Goal: Communication & Community: Answer question/provide support

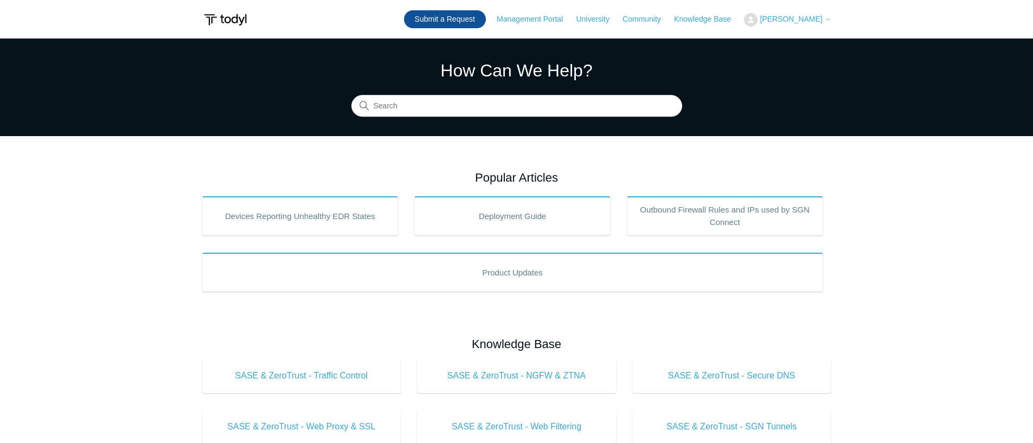
click at [479, 20] on link "Submit a Request" at bounding box center [445, 19] width 82 height 18
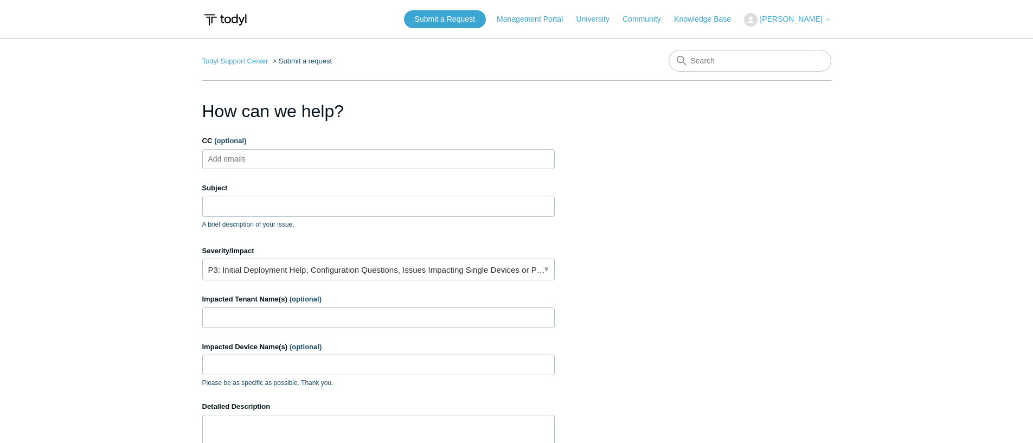
click at [401, 154] on ul "Add emails" at bounding box center [378, 159] width 352 height 20
type input "alerts@cohelpdesk.com"
type input "Pulling Agent Connection History"
click at [369, 324] on input "Impacted Tenant Name(s) (optional)" at bounding box center [378, 317] width 352 height 21
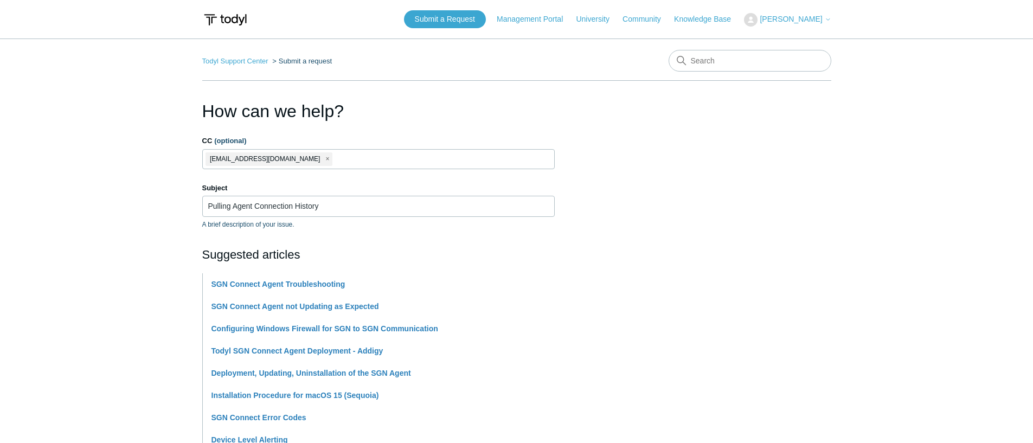
scroll to position [145, 0]
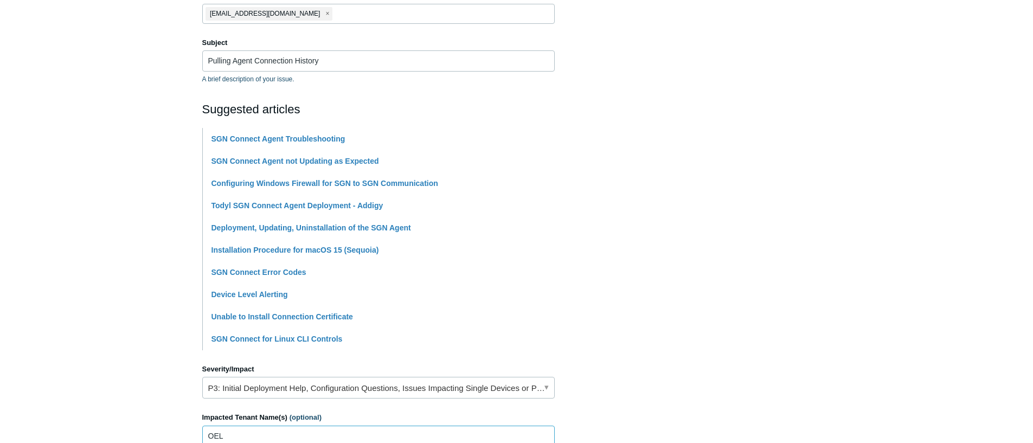
type input "OEL Sales"
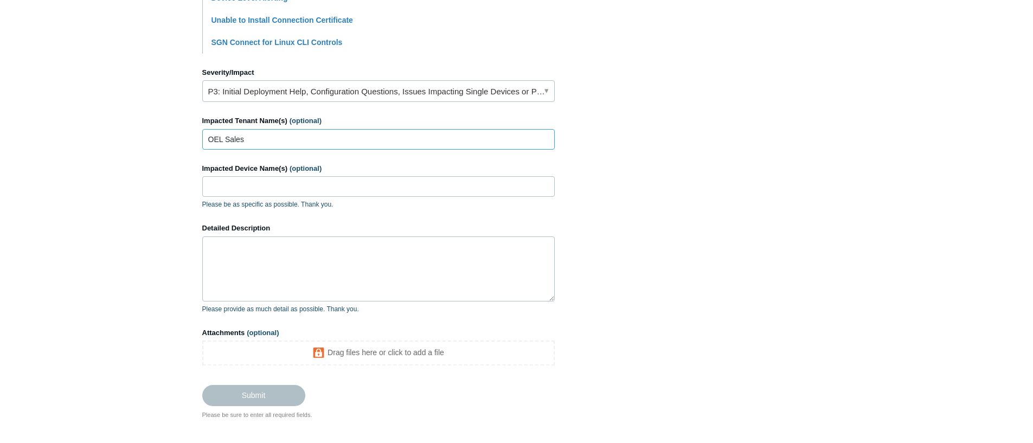
scroll to position [465, 0]
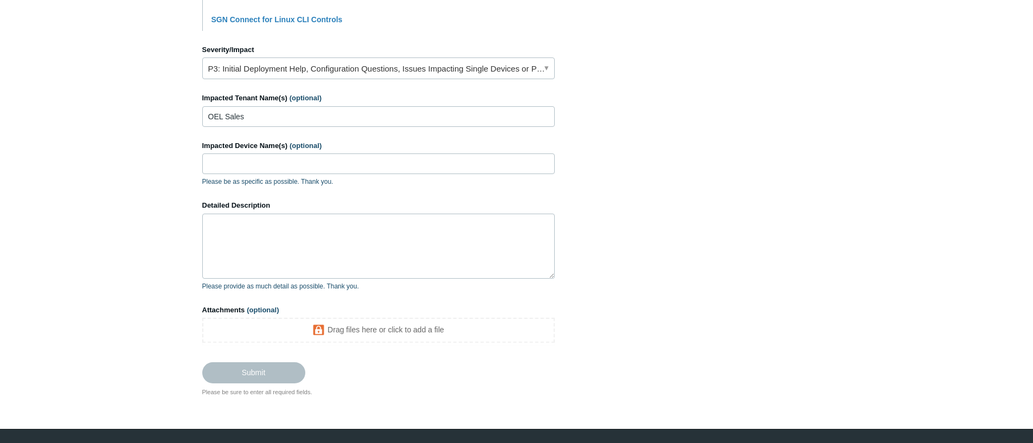
click at [294, 144] on span "(optional)" at bounding box center [306, 146] width 32 height 8
click at [294, 153] on input "Impacted Device Name(s) (optional)" at bounding box center [378, 163] width 352 height 21
click at [286, 158] on input "Impacted Device Name(s) (optional)" at bounding box center [378, 163] width 352 height 21
paste input "Zachs-MBA-M1.local"
type input "Zachs-MBA-M1.local"
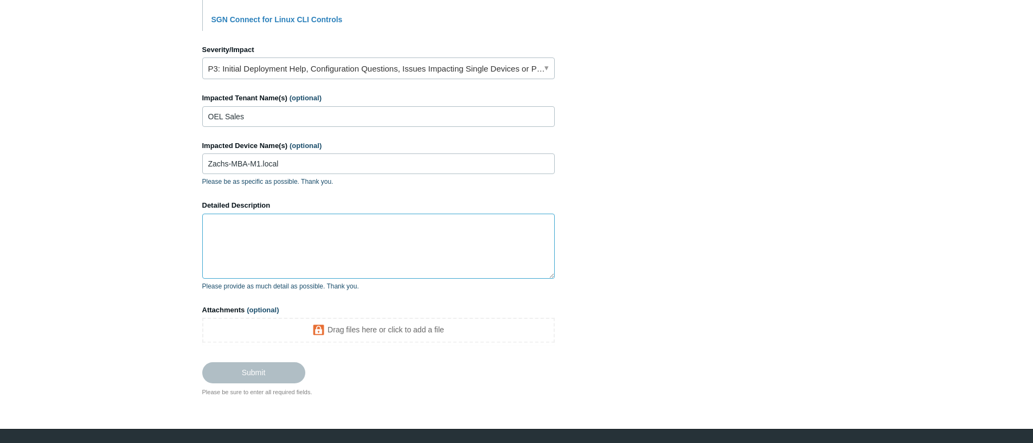
click at [248, 243] on textarea "Detailed Description" at bounding box center [378, 246] width 352 height 65
type textarea "W"
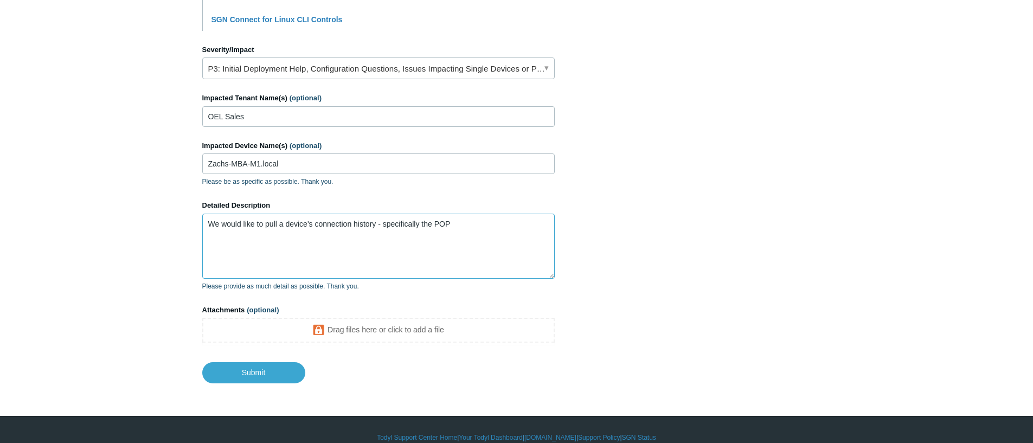
click at [516, 234] on textarea "We would like to pull a device's connection history - specifically the POP" at bounding box center [378, 246] width 352 height 65
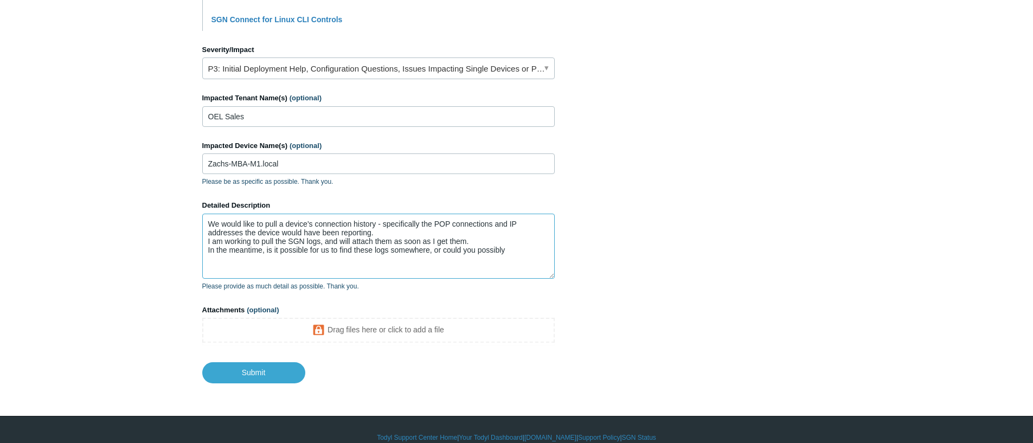
click at [387, 251] on textarea "We would like to pull a device's connection history - specifically the POP conn…" at bounding box center [378, 246] width 352 height 65
click at [377, 254] on textarea "We would like to pull a device's connection history - specifically the POP conn…" at bounding box center [378, 246] width 352 height 65
click at [367, 256] on textarea "We would like to pull a device's connection history - specifically the POP conn…" at bounding box center [378, 246] width 352 height 65
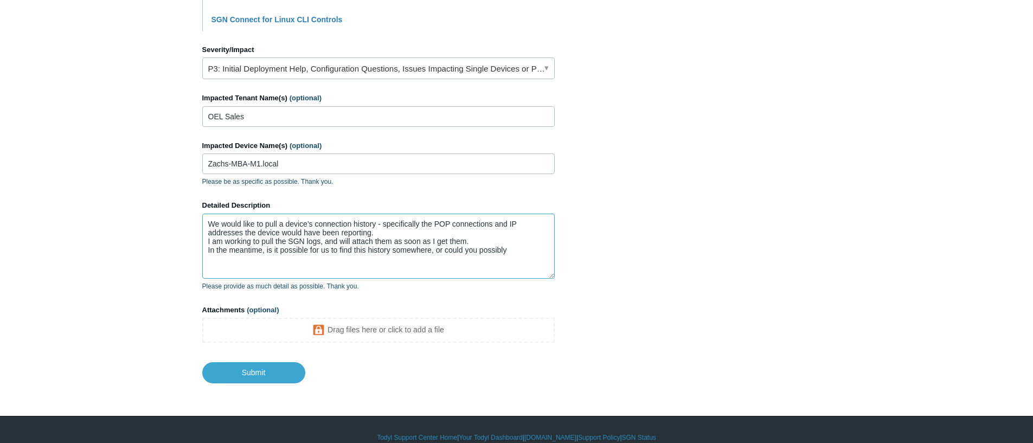
click at [524, 246] on textarea "We would like to pull a device's connection history - specifically the POP conn…" at bounding box center [378, 246] width 352 height 65
click at [523, 249] on textarea "We would like to pull a device's connection history - specifically the POP conn…" at bounding box center [378, 246] width 352 height 65
click at [489, 253] on textarea "We would like to pull a device's connection history - specifically the POP conn…" at bounding box center [378, 246] width 352 height 65
click at [447, 228] on textarea "We would like to pull a device's connection history - specifically the POP conn…" at bounding box center [378, 246] width 352 height 65
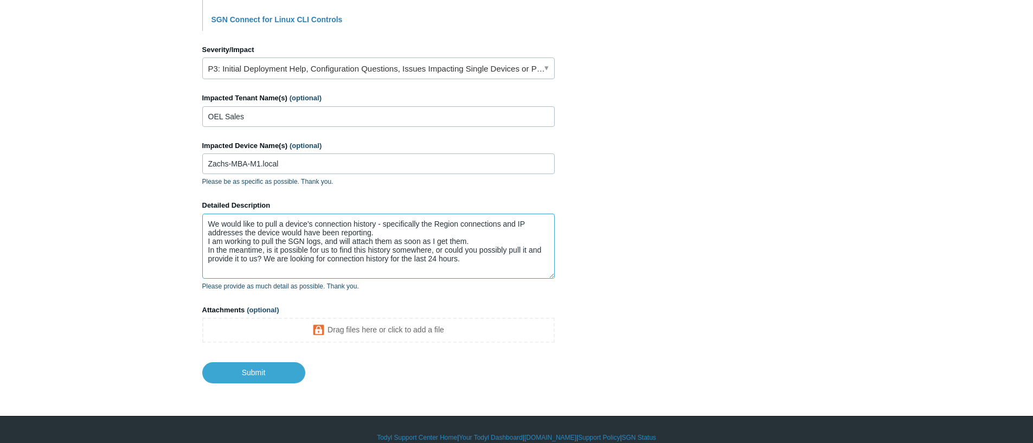
click at [389, 235] on textarea "We would like to pull a device's connection history - specifically the Region c…" at bounding box center [378, 246] width 352 height 65
type textarea "We would like to pull a device's connection history - specifically the Region c…"
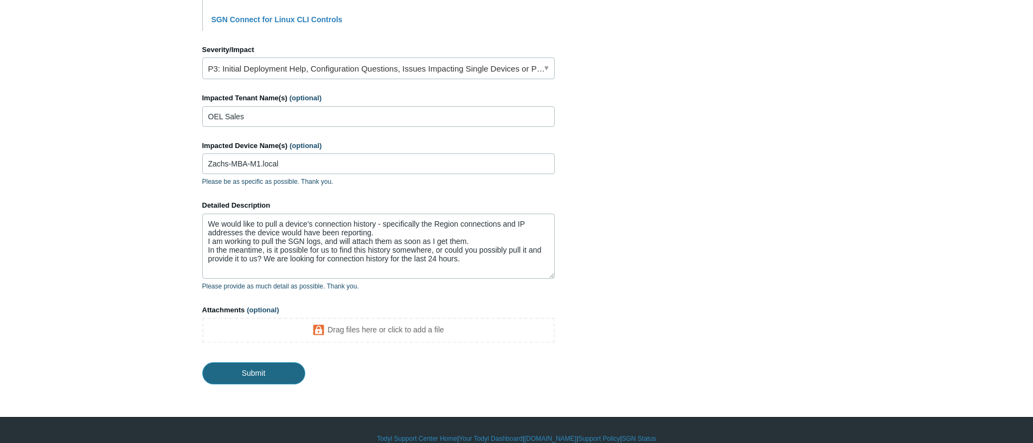
click at [269, 367] on input "Submit" at bounding box center [253, 373] width 103 height 22
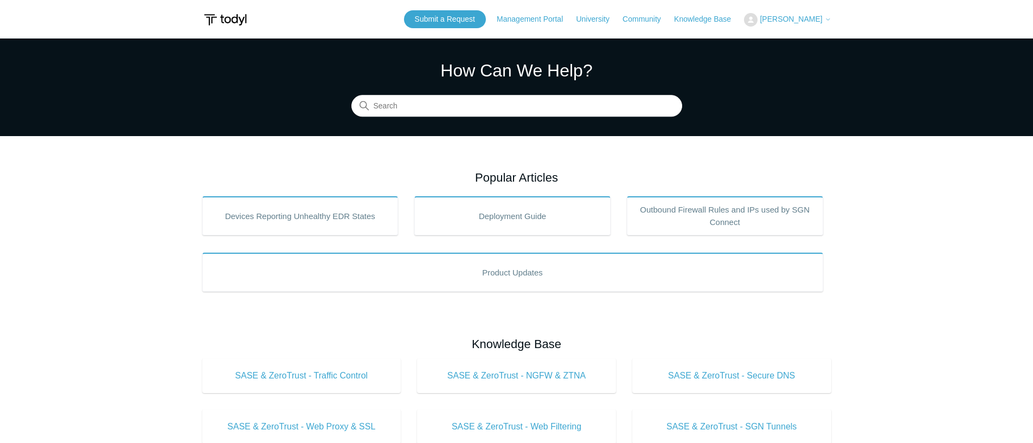
click at [430, 127] on section "How Can We Help? Search" at bounding box center [516, 87] width 1033 height 98
click at [439, 112] on input "Search" at bounding box center [516, 106] width 331 height 22
drag, startPoint x: 447, startPoint y: 105, endPoint x: 372, endPoint y: 105, distance: 75.4
click at [372, 105] on input "point of presence" at bounding box center [516, 106] width 331 height 22
type input "routing"
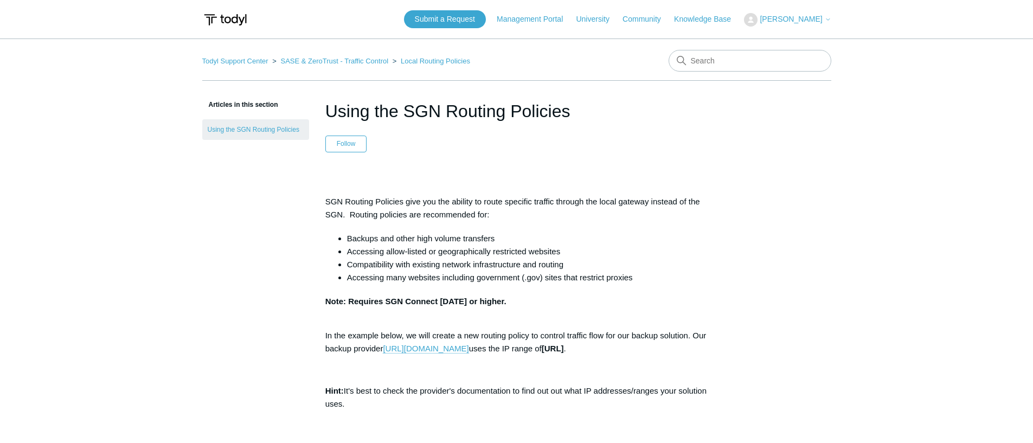
click at [757, 55] on input "Search" at bounding box center [749, 61] width 163 height 22
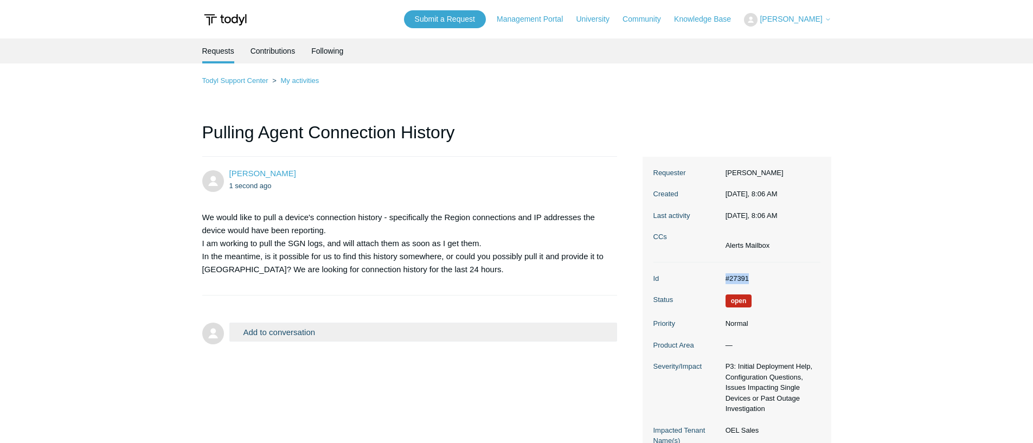
drag, startPoint x: 757, startPoint y: 275, endPoint x: 721, endPoint y: 277, distance: 35.8
click at [721, 277] on dd "#27391" at bounding box center [770, 278] width 100 height 11
copy dd "#27391"
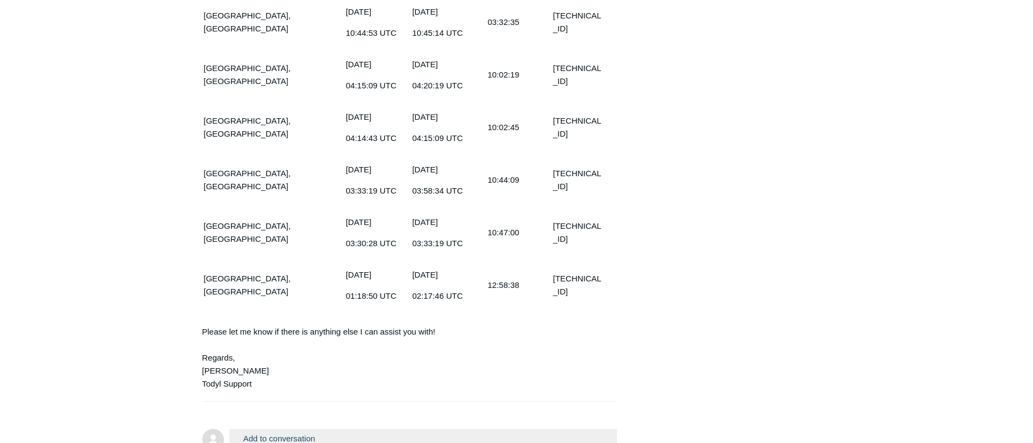
scroll to position [691, 0]
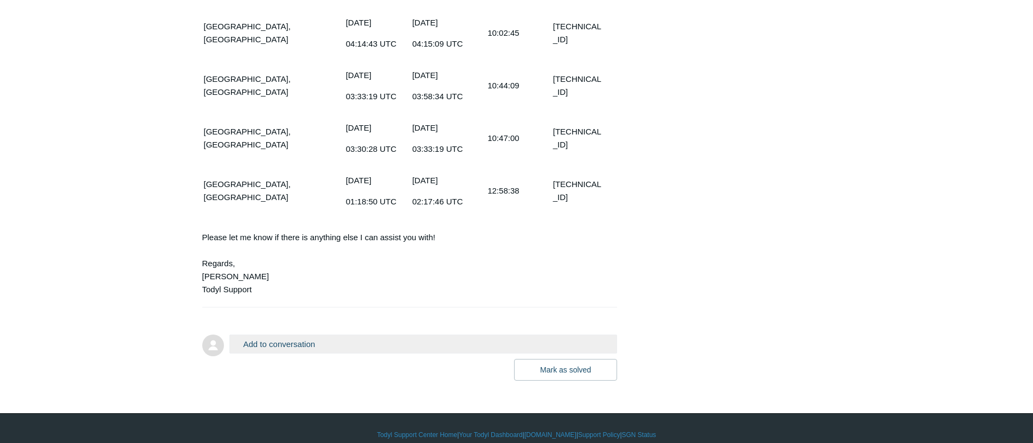
click at [322, 359] on div "Mark as solved Submit" at bounding box center [423, 370] width 388 height 22
click at [318, 335] on button "Add to conversation" at bounding box center [423, 344] width 388 height 19
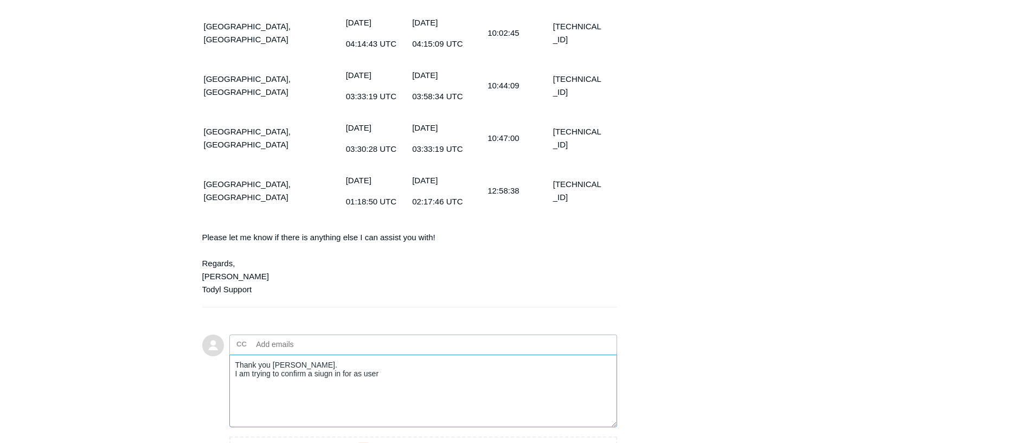
click at [325, 362] on textarea "Thank you [PERSON_NAME]. I am trying to confirm a siugn in for as user" at bounding box center [423, 391] width 388 height 73
click at [412, 365] on textarea "Thank you [PERSON_NAME]. I am trying to confirm a sign in for as user" at bounding box center [423, 391] width 388 height 73
click at [535, 358] on textarea "Thank you [PERSON_NAME]. I am trying to confirm a sign in for as user. It's sho…" at bounding box center [423, 391] width 388 height 73
paste textarea "[TECHNICAL_ID]"
click at [367, 373] on textarea "Thank you [PERSON_NAME]. I am trying to confirm a sign in for as user. It's sho…" at bounding box center [423, 391] width 388 height 73
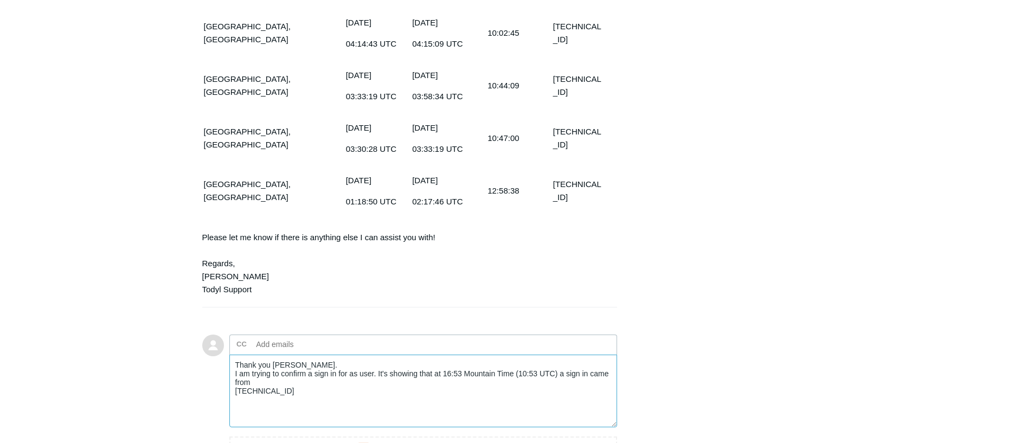
click at [363, 367] on textarea "Thank you [PERSON_NAME]. I am trying to confirm a sign in for as user. It's sho…" at bounding box center [423, 391] width 388 height 73
click at [341, 368] on textarea "Thank you [PERSON_NAME]. I am trying to confirm a sign in for as user. It's sho…" at bounding box center [423, 391] width 388 height 73
click at [448, 366] on textarea "Thank you [PERSON_NAME]. I am trying to confirm a sign in for as user. It's sho…" at bounding box center [423, 391] width 388 height 73
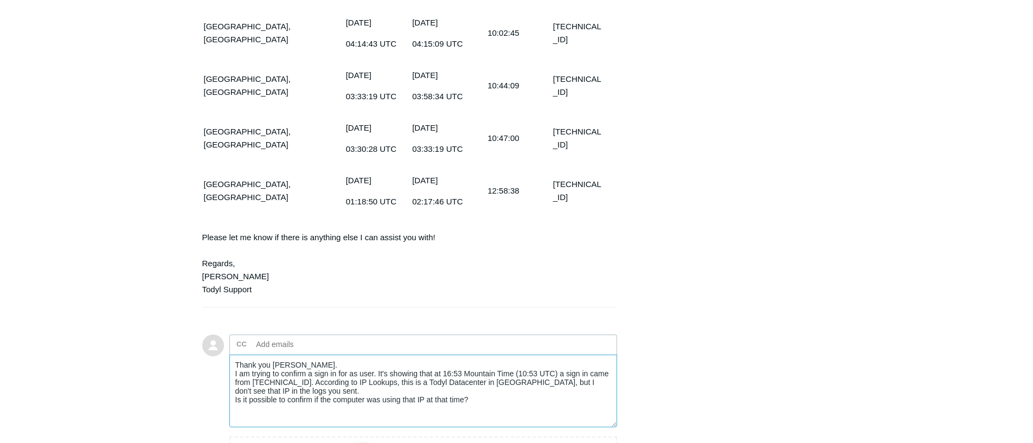
click at [444, 361] on textarea "Thank you [PERSON_NAME]. I am trying to confirm a sign in for as user. It's sho…" at bounding box center [423, 391] width 388 height 73
click at [425, 371] on textarea "Thank you [PERSON_NAME]. I am trying to confirm a sign in for as user. It's sho…" at bounding box center [423, 391] width 388 height 73
type textarea "Thank you [PERSON_NAME]. I am trying to confirm a sign in for as user. It's sho…"
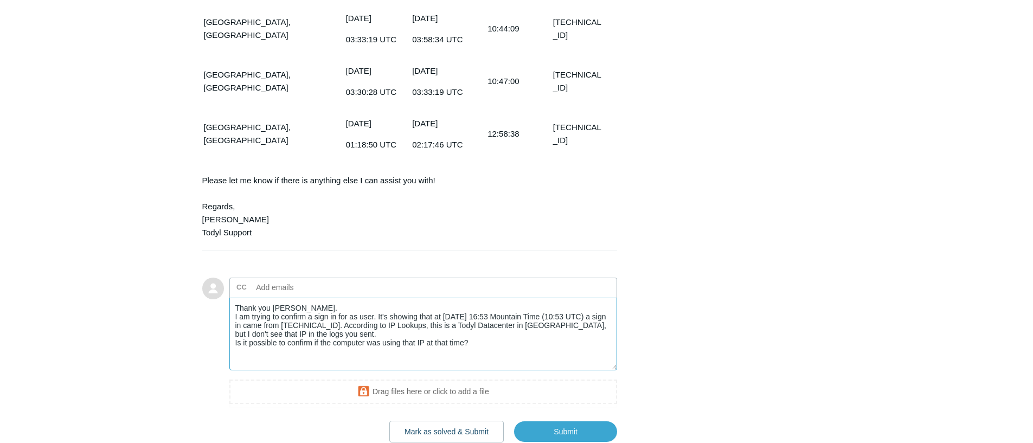
scroll to position [810, 0]
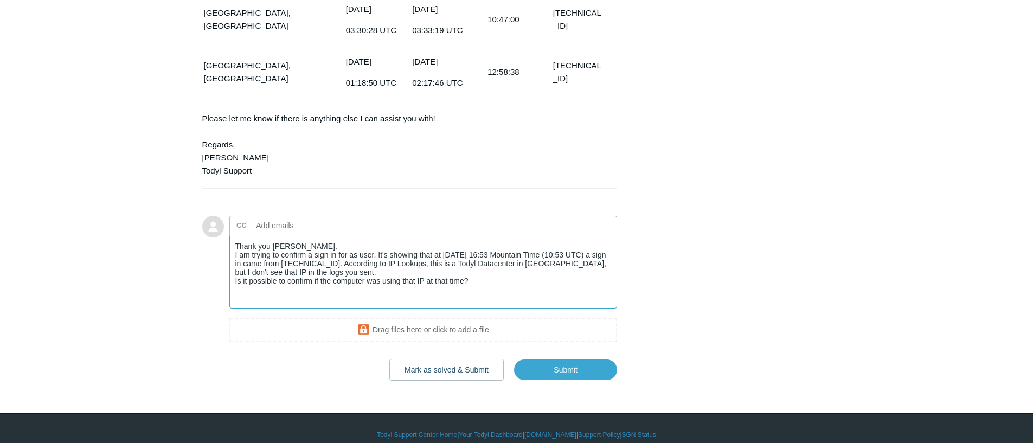
click at [337, 281] on textarea "Thank you [PERSON_NAME]. I am trying to confirm a sign in for as user. It's sho…" at bounding box center [423, 272] width 388 height 73
click at [565, 267] on textarea "Thank you [PERSON_NAME]. I am trying to confirm a sign in for as user. It's sho…" at bounding box center [423, 272] width 388 height 73
click at [551, 359] on input "Submit" at bounding box center [565, 370] width 103 height 22
